Goal: Find specific page/section: Find specific page/section

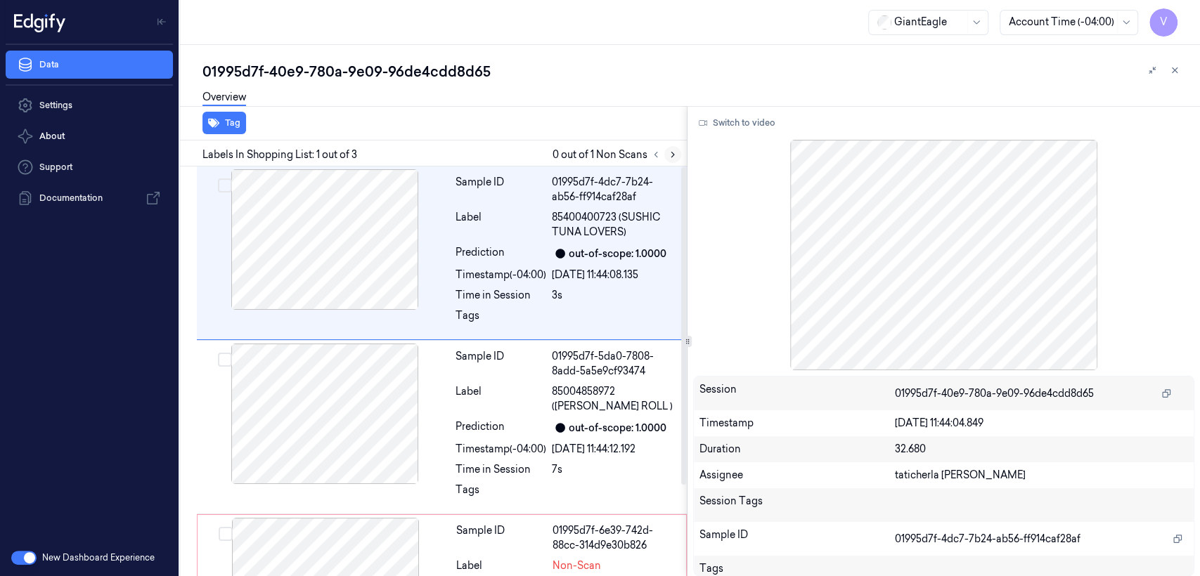
click at [670, 155] on icon at bounding box center [673, 155] width 10 height 10
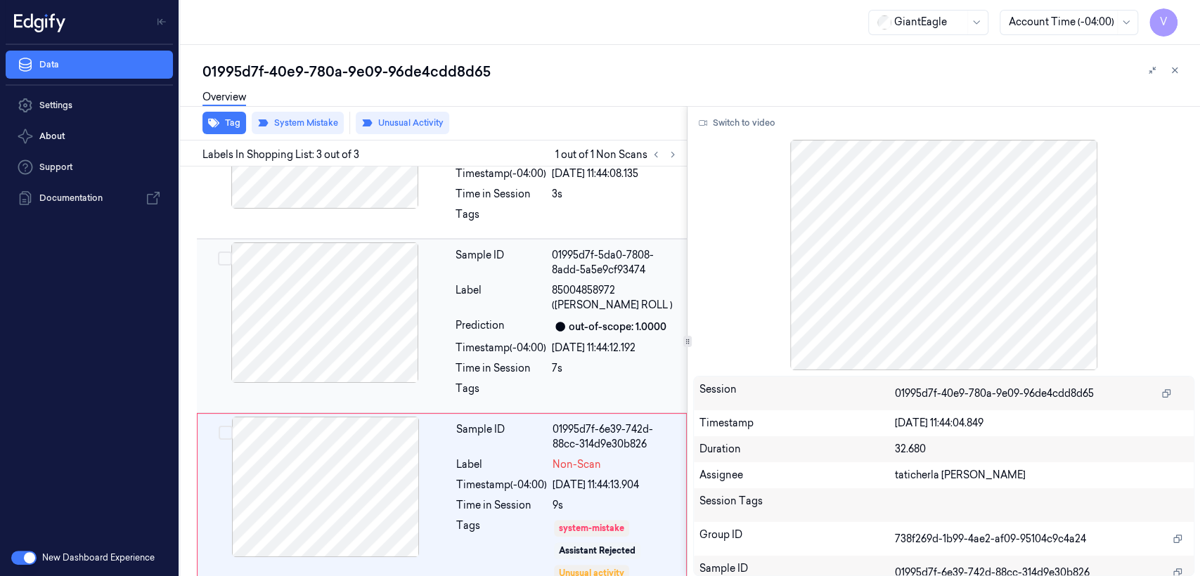
scroll to position [116, 0]
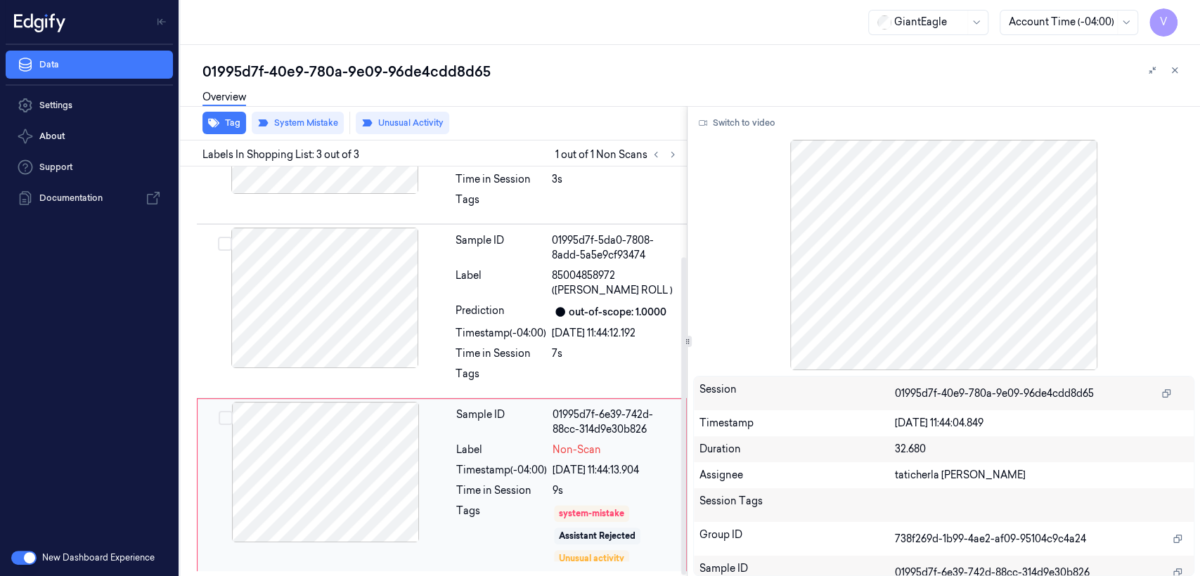
click at [540, 435] on div "Sample ID" at bounding box center [501, 423] width 91 height 30
click at [376, 261] on div at bounding box center [325, 298] width 250 height 141
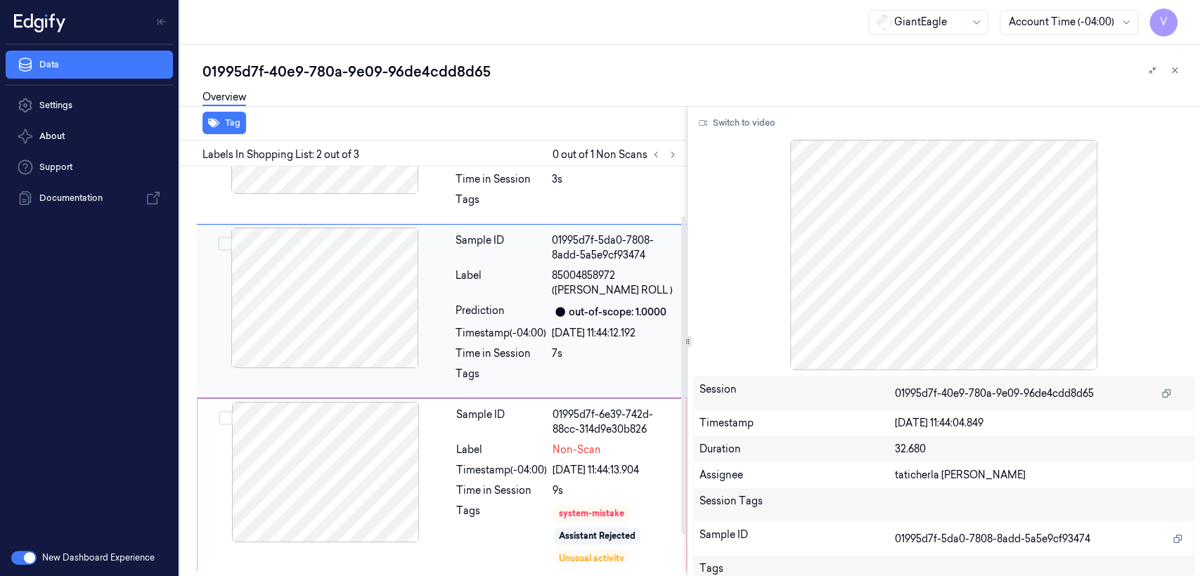
scroll to position [56, 0]
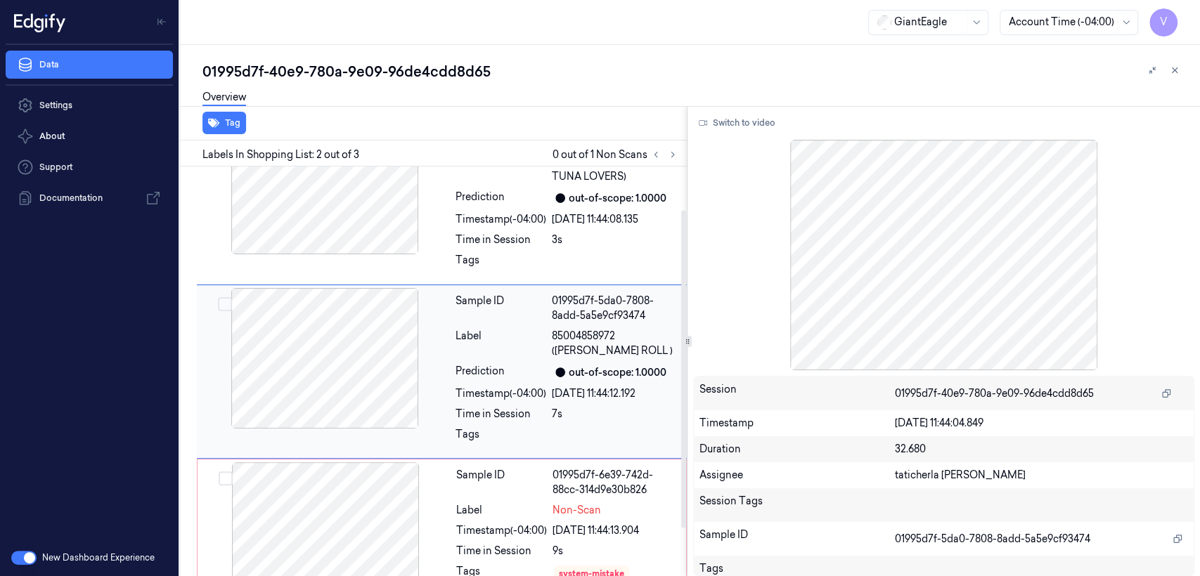
click at [309, 361] on div at bounding box center [325, 358] width 250 height 141
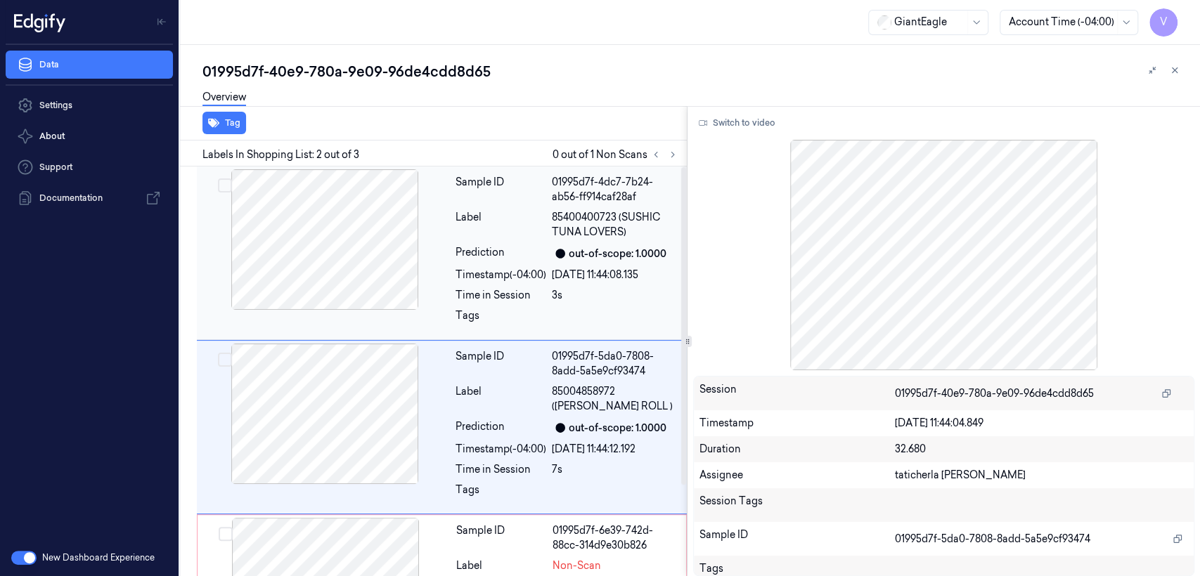
click at [321, 246] on div at bounding box center [325, 239] width 250 height 141
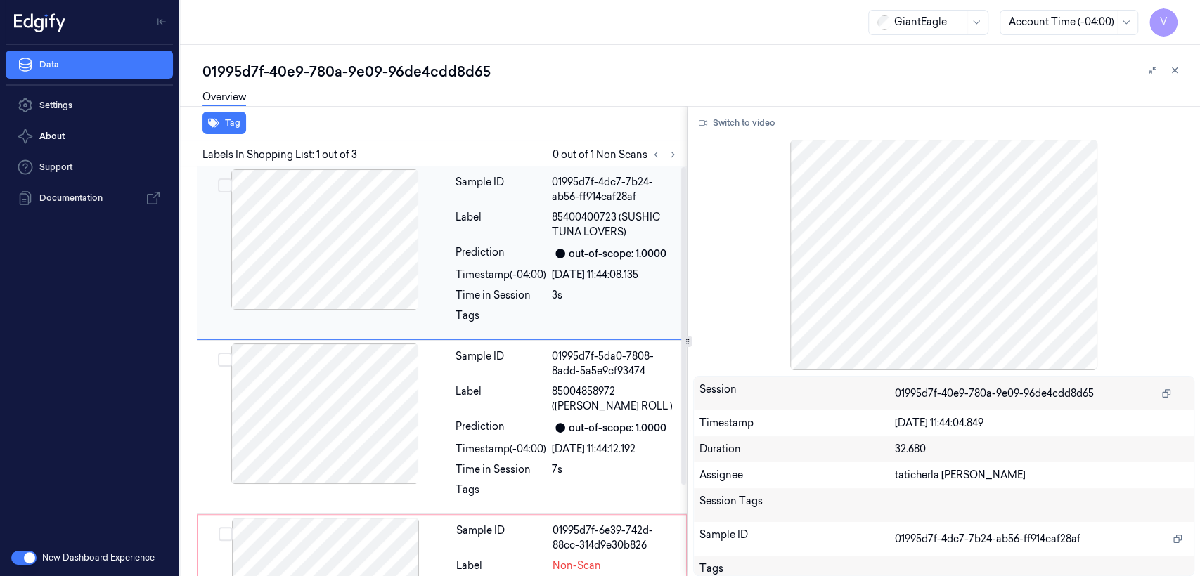
click at [434, 270] on div at bounding box center [325, 239] width 250 height 141
click at [446, 271] on div at bounding box center [325, 239] width 250 height 141
click at [420, 397] on div at bounding box center [325, 414] width 250 height 141
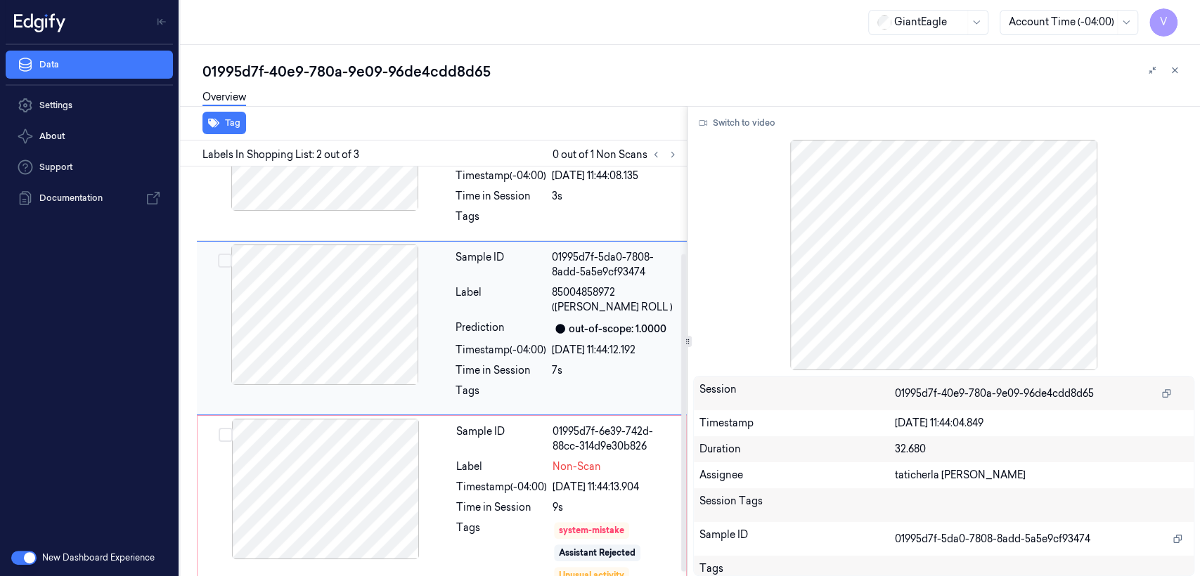
scroll to position [116, 0]
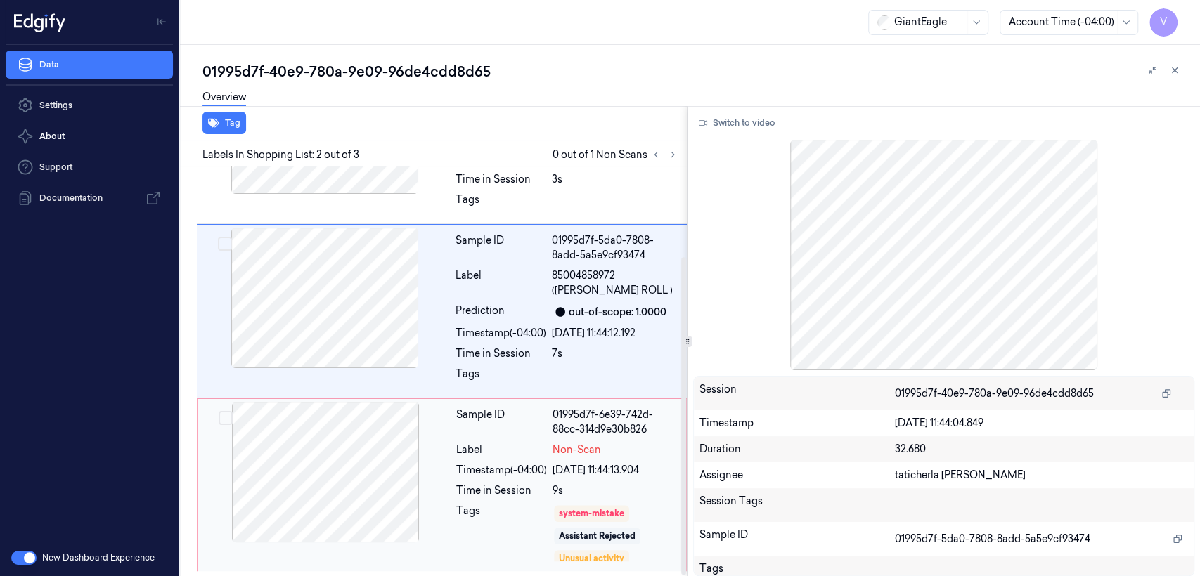
click at [430, 464] on div at bounding box center [325, 472] width 250 height 141
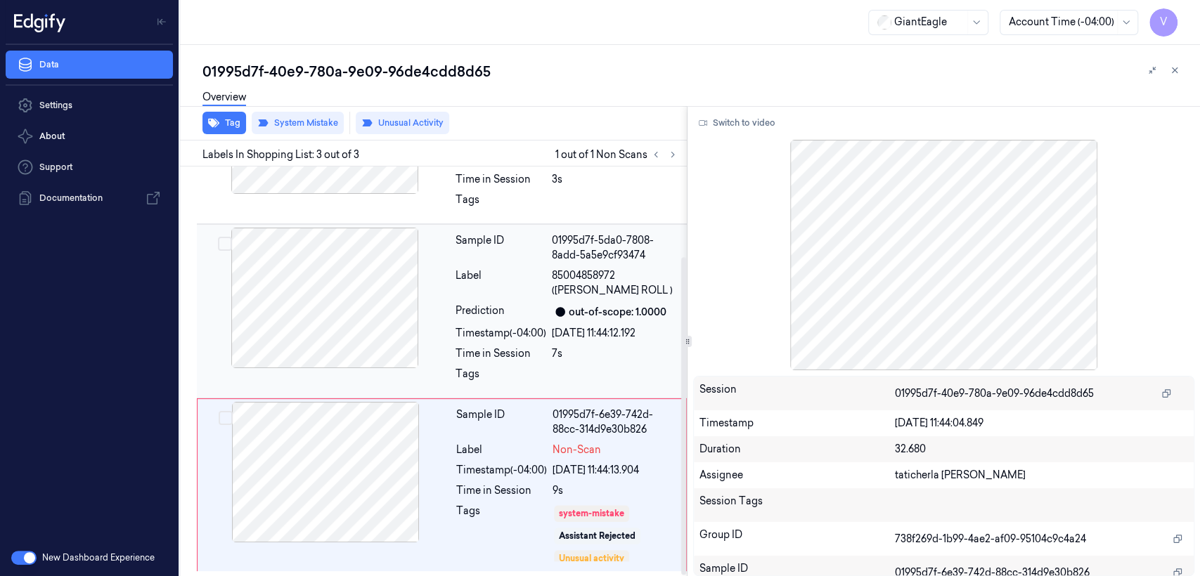
click at [366, 233] on div at bounding box center [325, 298] width 250 height 141
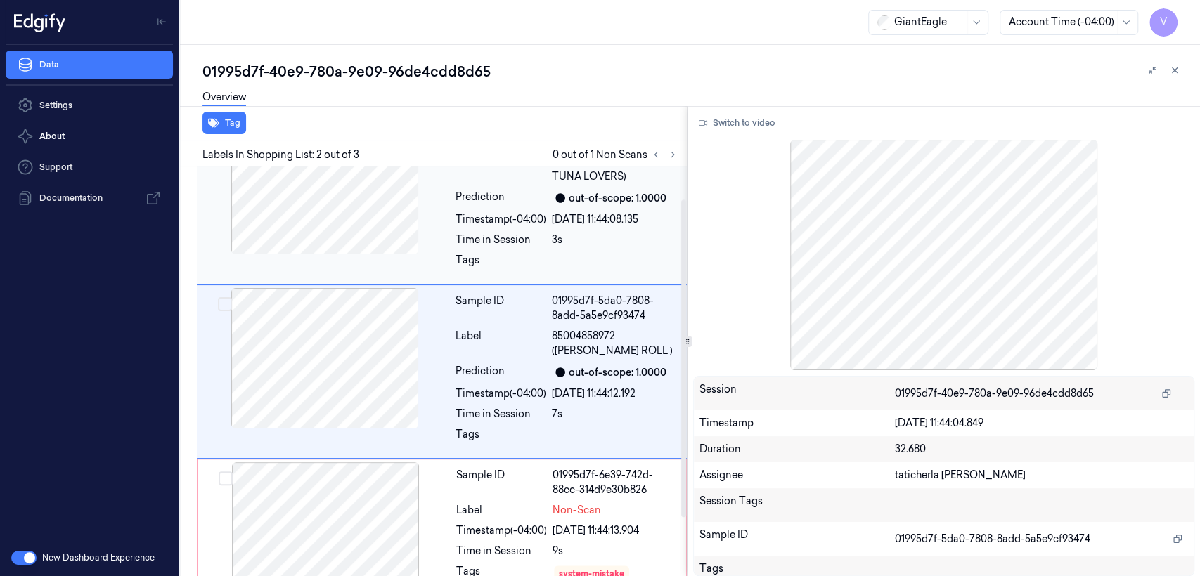
scroll to position [0, 0]
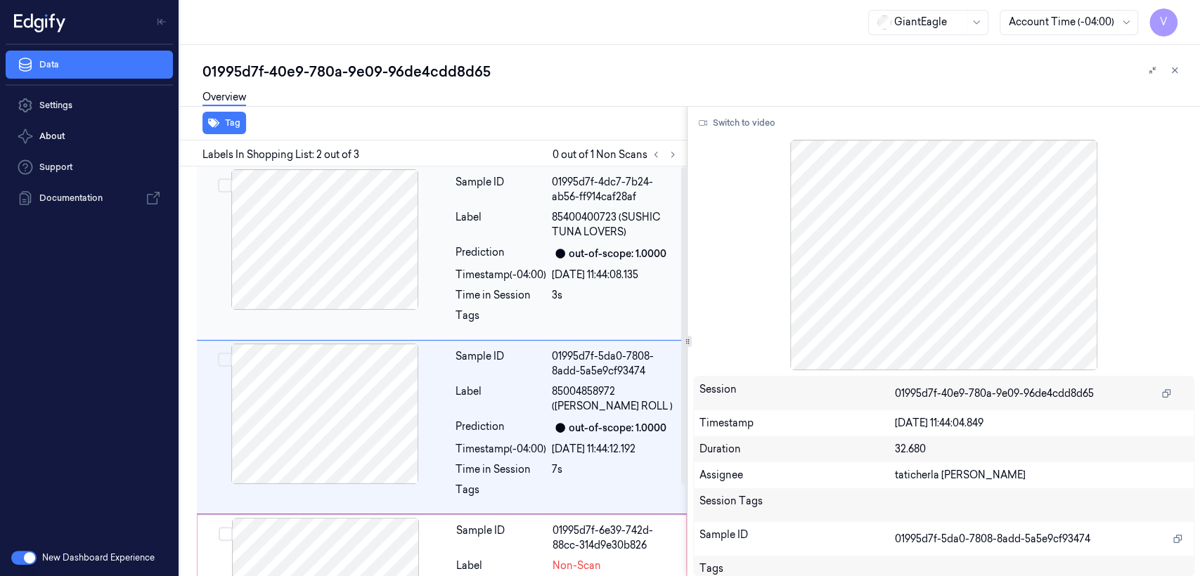
click at [396, 259] on div at bounding box center [325, 239] width 250 height 141
click at [493, 377] on div "Sample ID" at bounding box center [500, 364] width 91 height 30
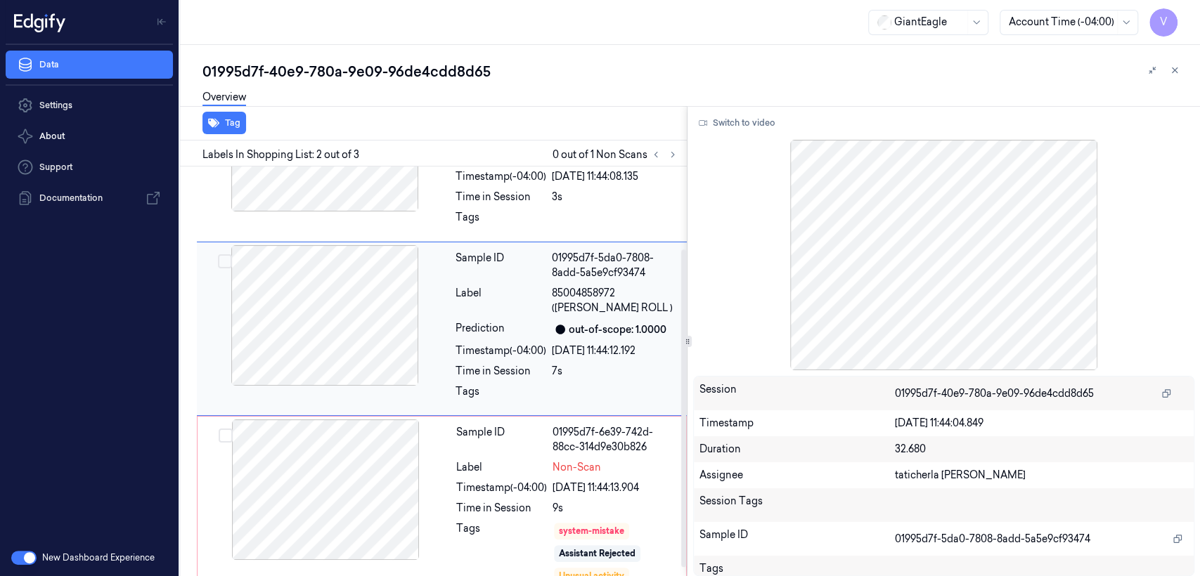
scroll to position [116, 0]
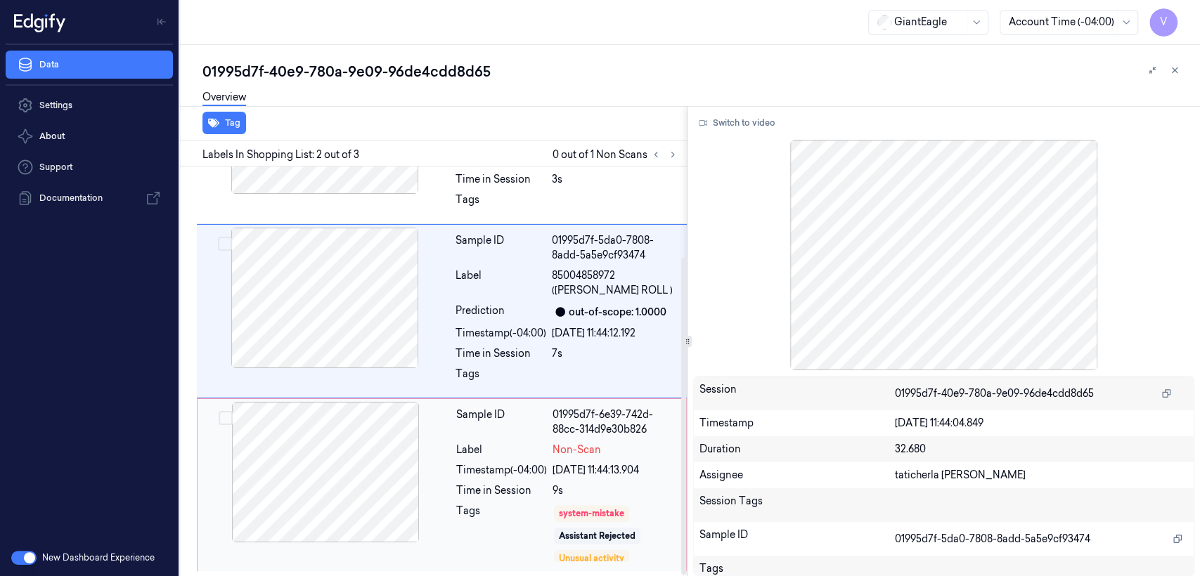
click at [459, 411] on div "Sample ID" at bounding box center [501, 423] width 91 height 30
